Goal: Task Accomplishment & Management: Manage account settings

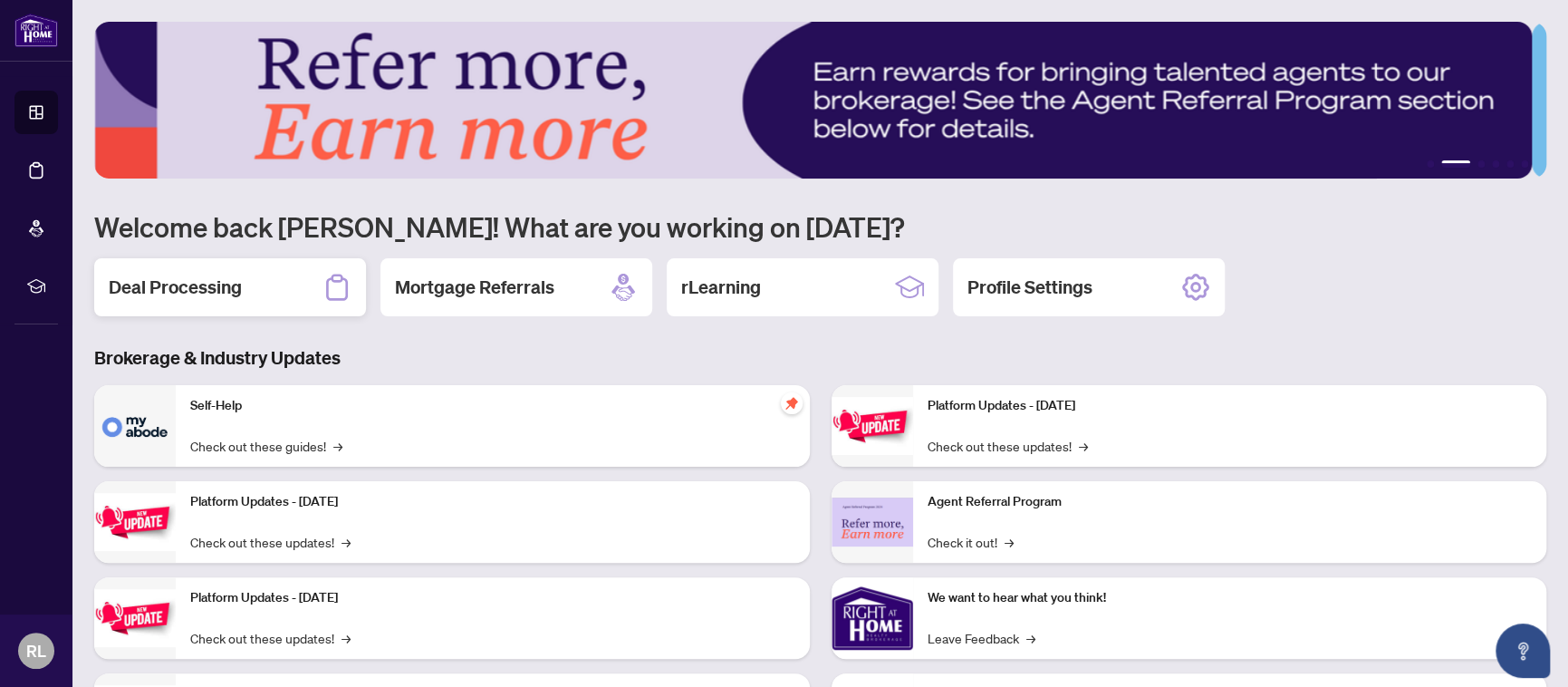
click at [201, 288] on h2 "Deal Processing" at bounding box center [175, 287] width 134 height 25
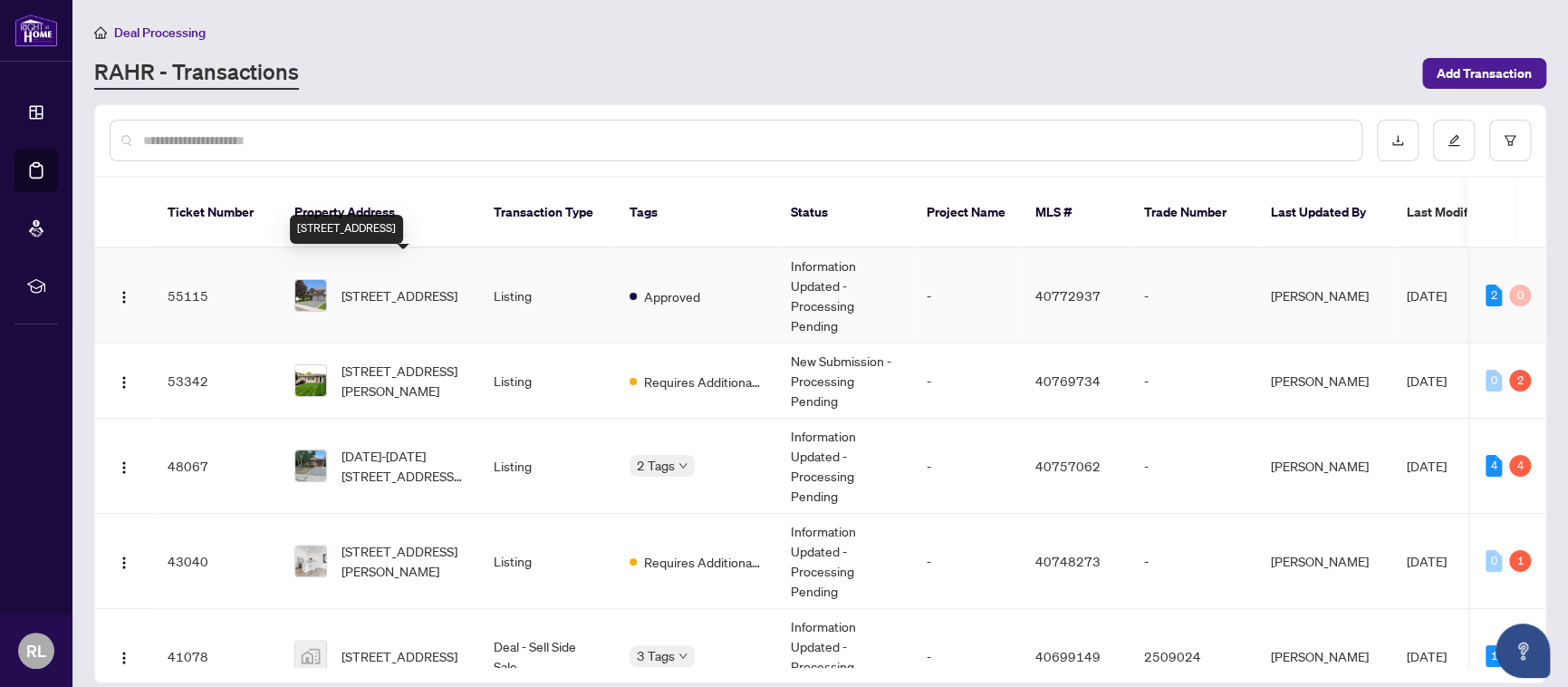
click at [379, 285] on span "[STREET_ADDRESS]" at bounding box center [400, 295] width 116 height 20
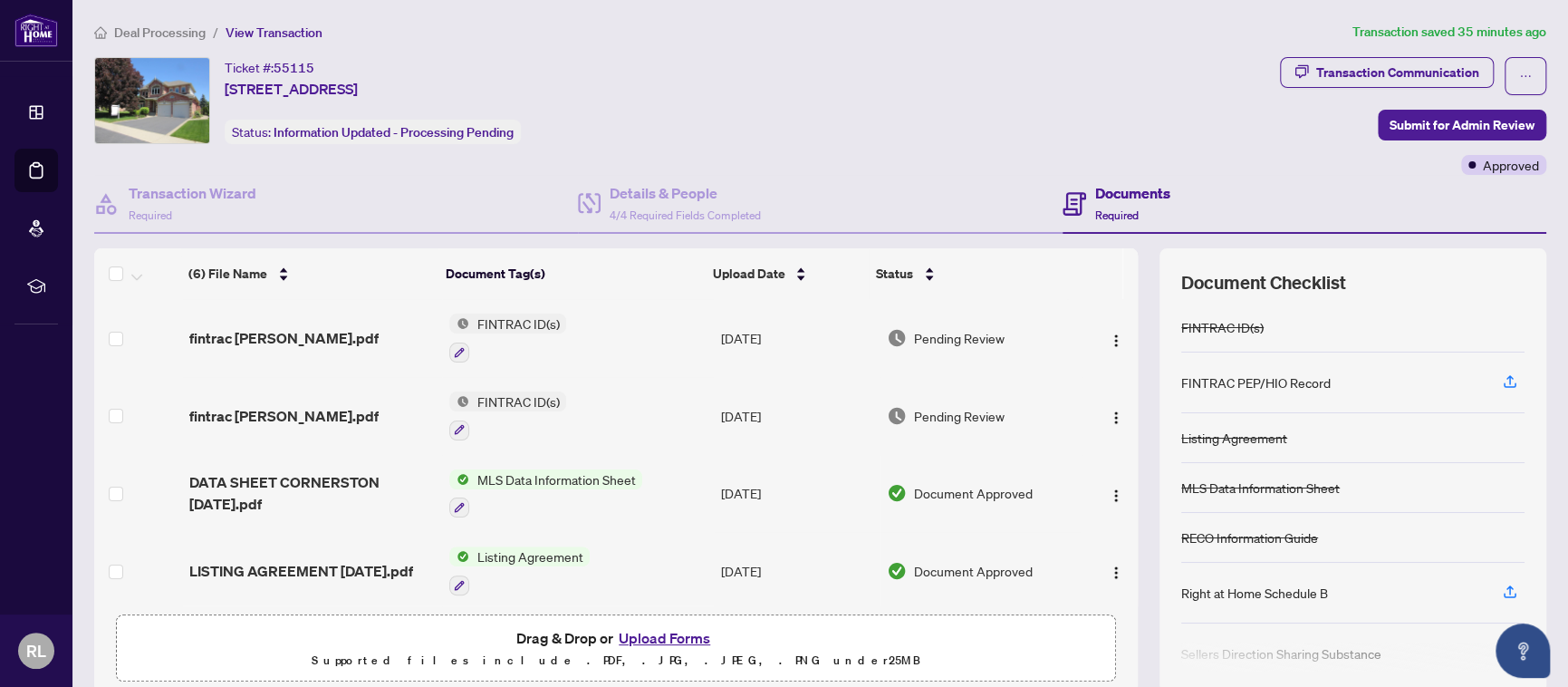
click at [657, 628] on button "Upload Forms" at bounding box center [664, 638] width 103 height 24
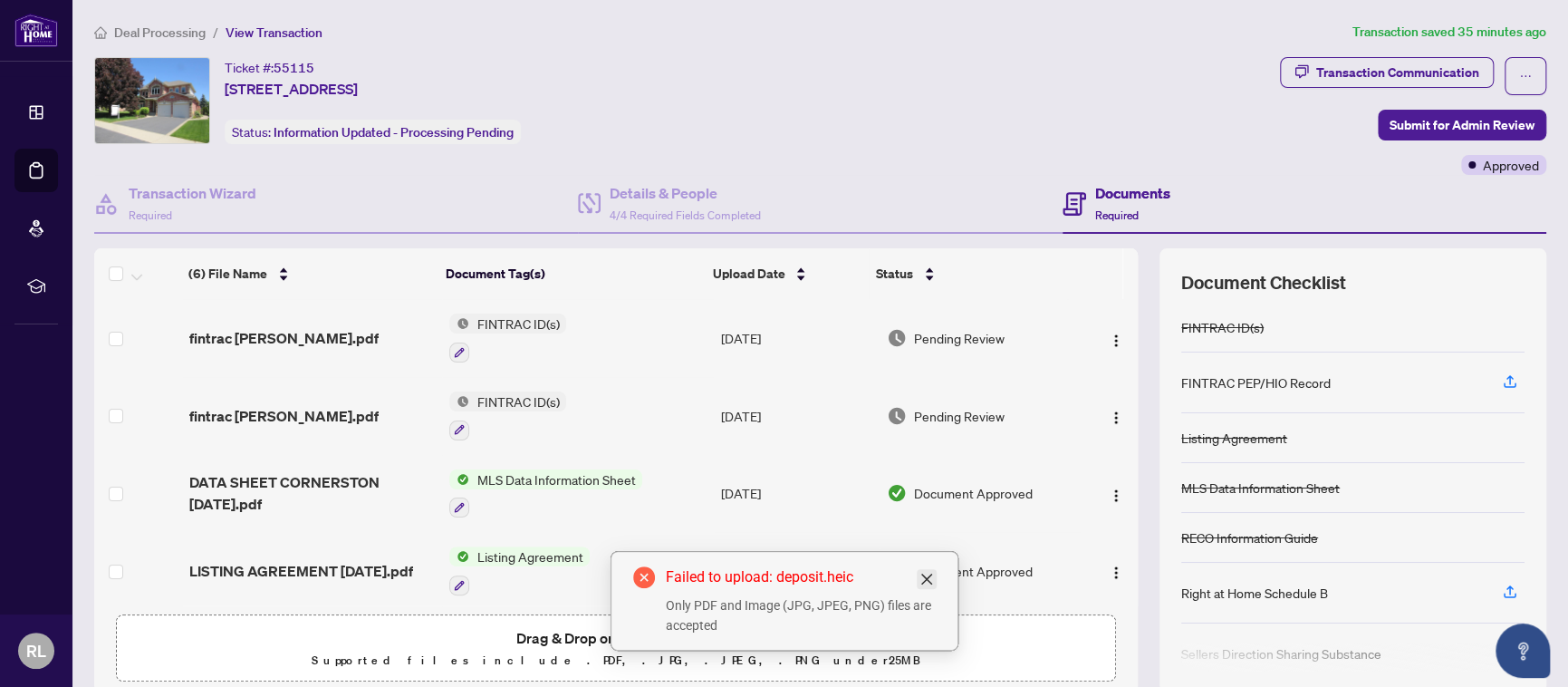
click at [926, 574] on icon "close" at bounding box center [927, 579] width 15 height 15
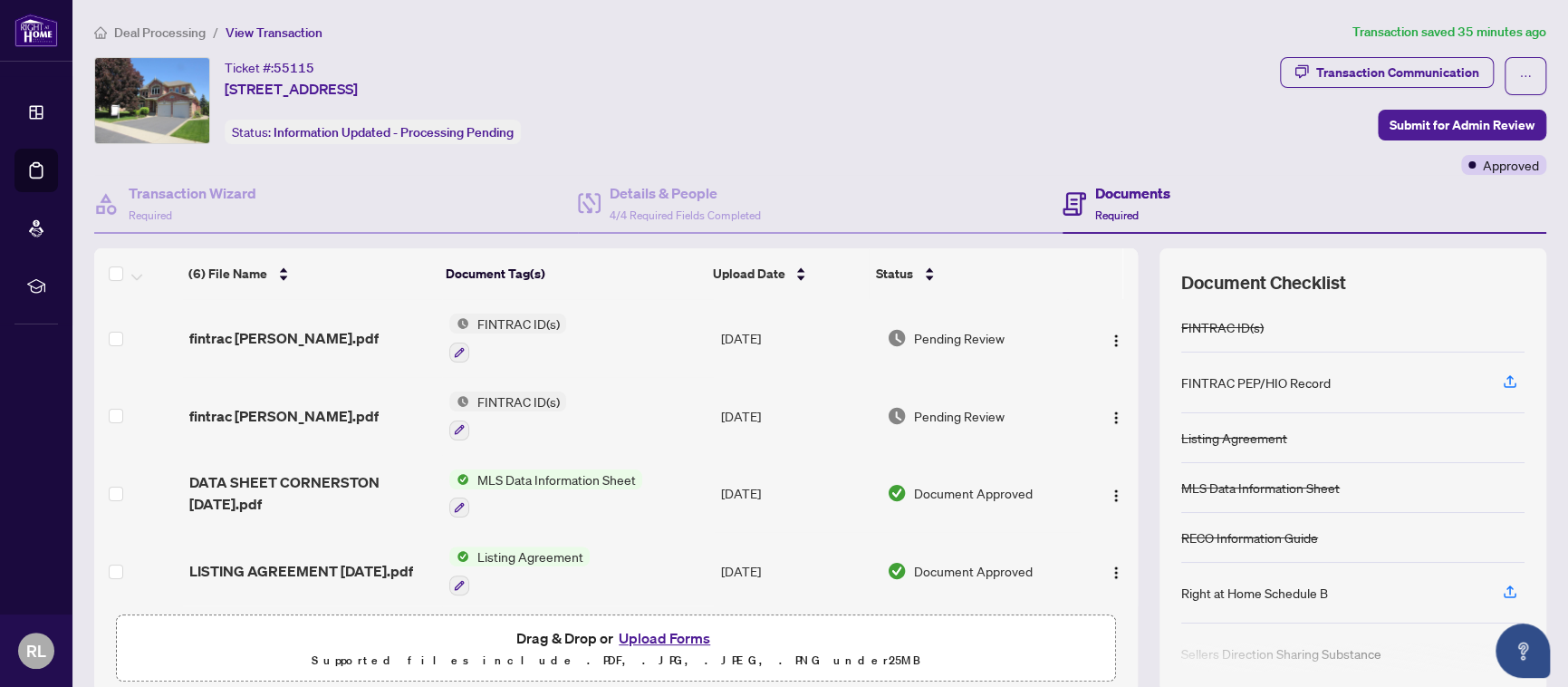
click at [739, 138] on div "Ticket #: 55115 [STREET_ADDRESS] Status: Information Updated - Processing Pendi…" at bounding box center [683, 101] width 1178 height 87
